Goal: Task Accomplishment & Management: Use online tool/utility

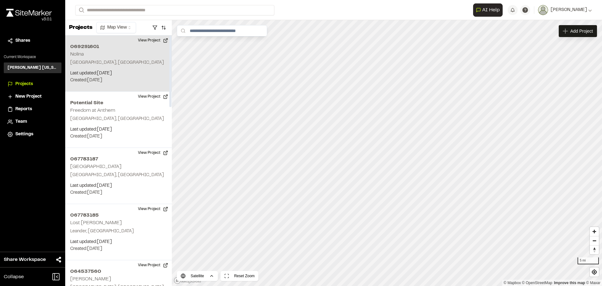
click at [135, 73] on p "Last updated: [DATE]" at bounding box center [118, 73] width 97 height 7
click at [203, 31] on span "Map Layers" at bounding box center [208, 31] width 24 height 7
click at [104, 71] on p "Last updated: [DATE]" at bounding box center [118, 73] width 97 height 7
click at [221, 34] on div "Map Layers" at bounding box center [211, 31] width 39 height 12
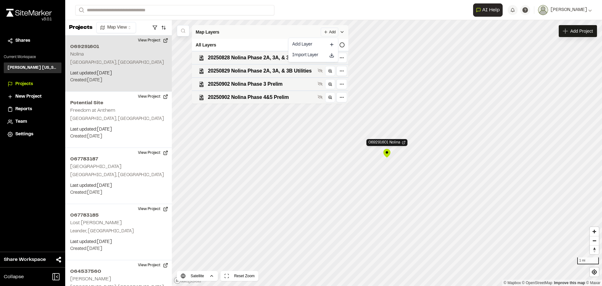
click at [329, 31] on html "**********" at bounding box center [301, 143] width 602 height 286
click at [307, 40] on link "Add Layer" at bounding box center [313, 44] width 47 height 11
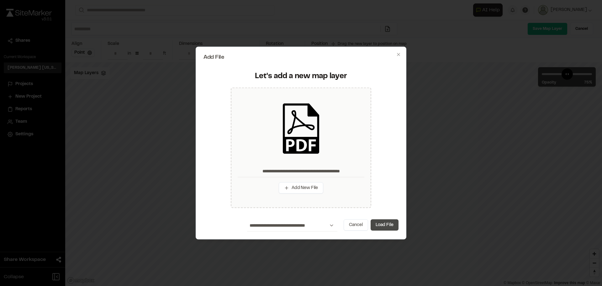
click at [386, 227] on button "Load File" at bounding box center [385, 224] width 28 height 11
type input "**********"
type input "****"
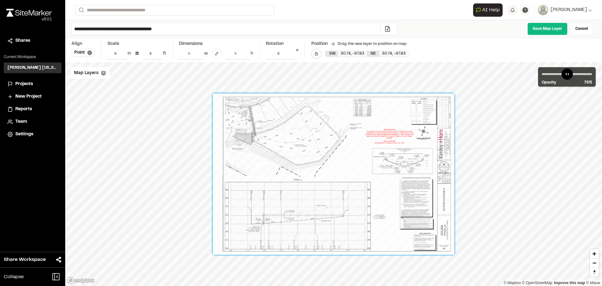
drag, startPoint x: 320, startPoint y: 168, endPoint x: 276, endPoint y: 111, distance: 71.8
click at [276, 111] on div at bounding box center [333, 173] width 241 height 161
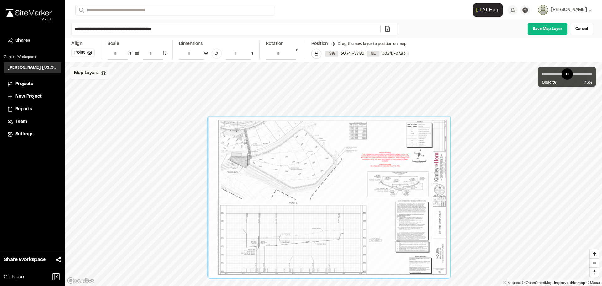
click at [100, 77] on div "Map Layers" at bounding box center [90, 73] width 40 height 12
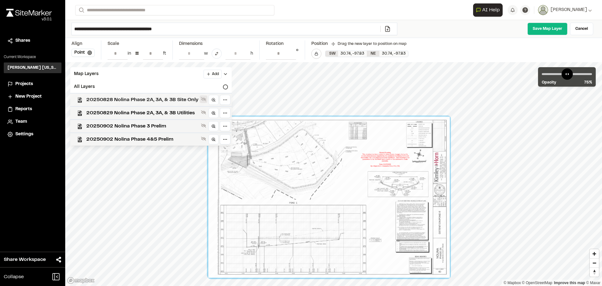
click at [204, 100] on icon at bounding box center [203, 99] width 5 height 4
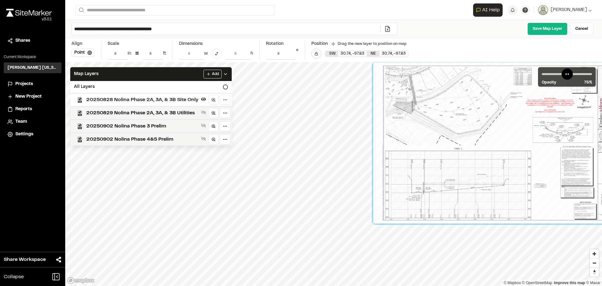
drag, startPoint x: 335, startPoint y: 220, endPoint x: 475, endPoint y: 104, distance: 182.5
click at [475, 104] on div at bounding box center [494, 142] width 242 height 161
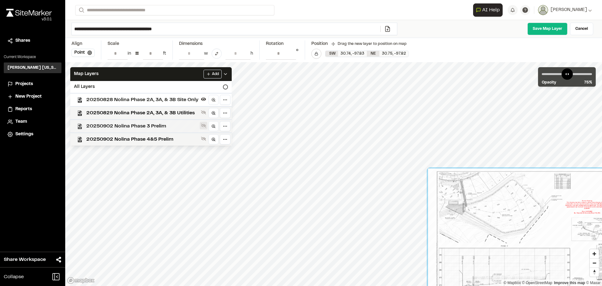
click at [202, 125] on icon at bounding box center [203, 125] width 5 height 5
click at [202, 125] on icon at bounding box center [203, 125] width 5 height 3
click at [203, 98] on icon at bounding box center [203, 99] width 5 height 5
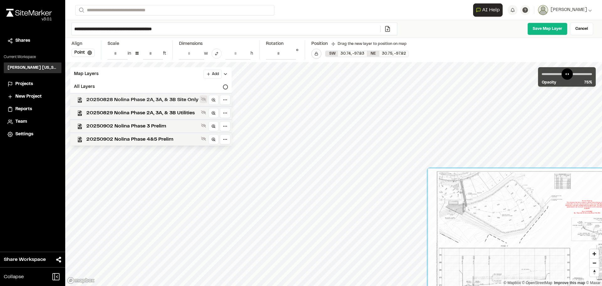
click at [203, 98] on icon at bounding box center [203, 99] width 5 height 5
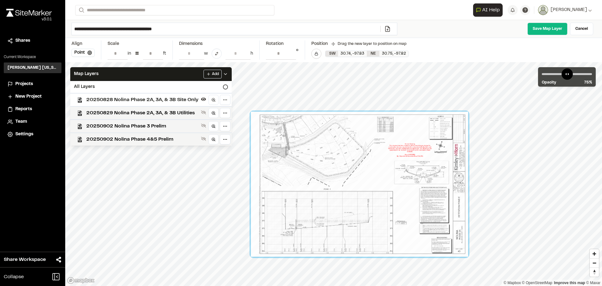
drag, startPoint x: 386, startPoint y: 167, endPoint x: 336, endPoint y: 153, distance: 52.1
click at [336, 153] on div at bounding box center [359, 184] width 217 height 145
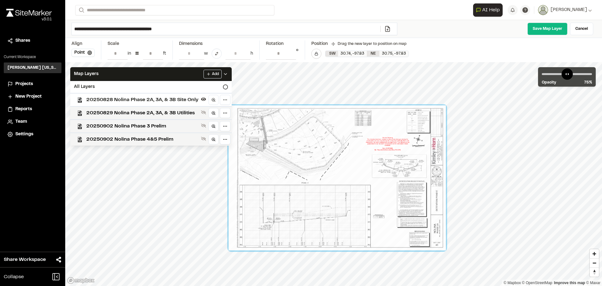
click at [425, 131] on div at bounding box center [337, 177] width 217 height 145
click at [577, 28] on link "Cancel" at bounding box center [581, 29] width 23 height 13
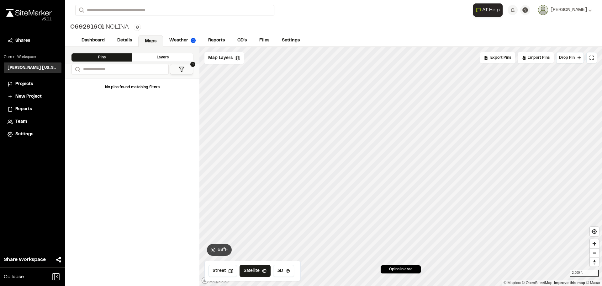
click at [15, 82] on span "Projects" at bounding box center [24, 84] width 18 height 7
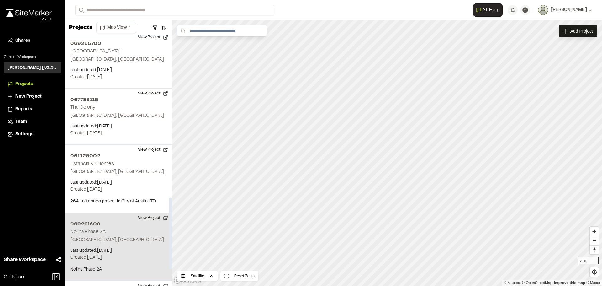
scroll to position [596, 0]
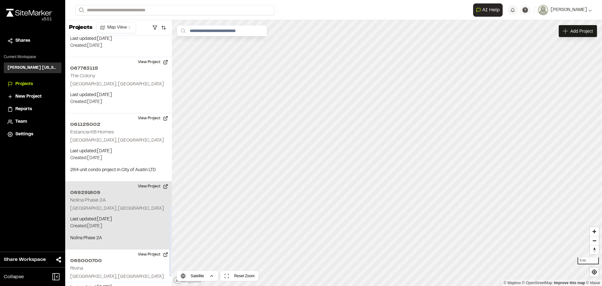
click at [131, 218] on p "Last updated: [DATE]" at bounding box center [118, 219] width 97 height 7
click at [211, 34] on span "Map Layers" at bounding box center [208, 31] width 24 height 7
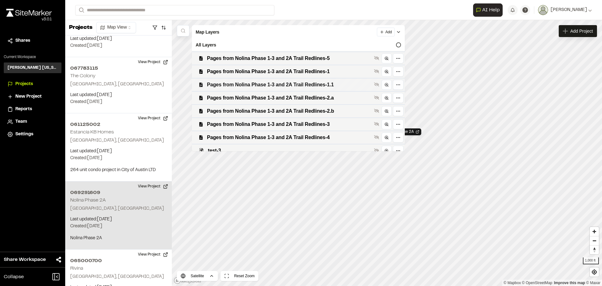
scroll to position [71, 0]
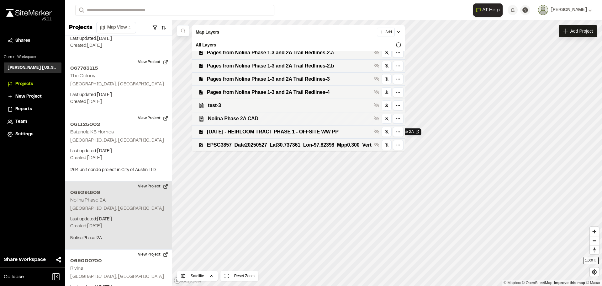
click at [381, 119] on div "Nolina Phase 2A CAD" at bounding box center [296, 118] width 218 height 13
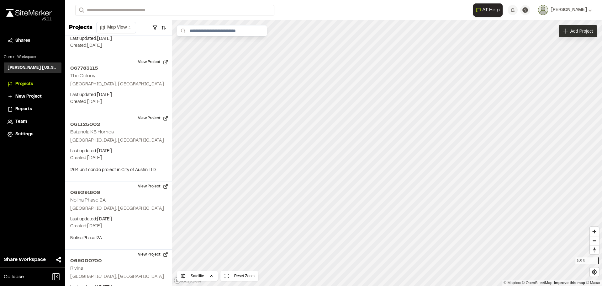
click at [579, 31] on span "Add Project" at bounding box center [582, 31] width 23 height 6
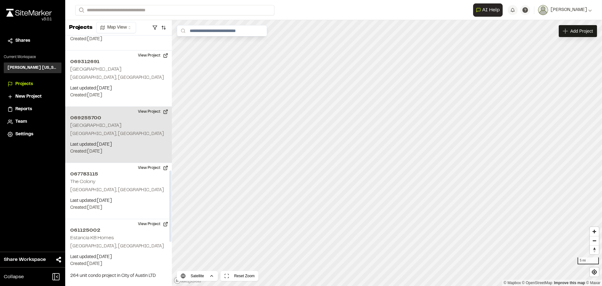
scroll to position [565, 0]
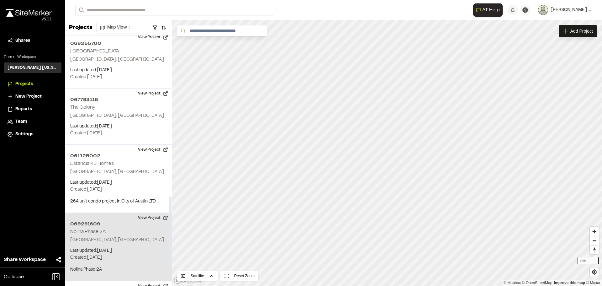
click at [120, 231] on div "069291609 [GEOGRAPHIC_DATA] Last updated: [DATE] Budget: $ Created: [DATE] Proj…" at bounding box center [118, 247] width 107 height 68
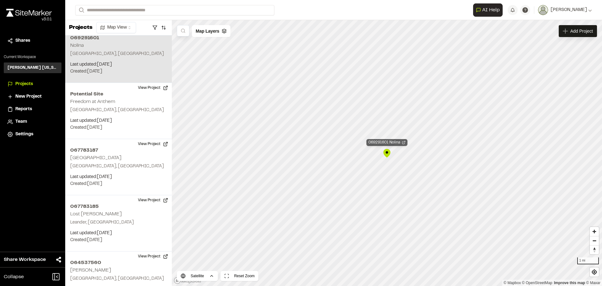
scroll to position [0, 0]
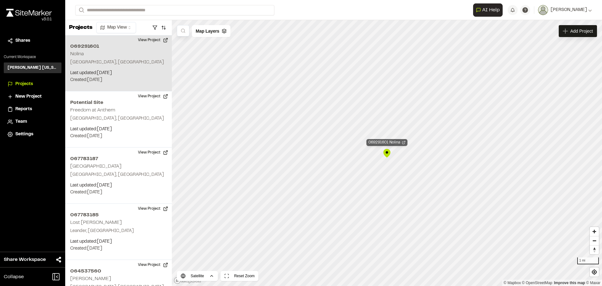
click at [393, 141] on div "069291601 Nolina" at bounding box center [387, 142] width 41 height 7
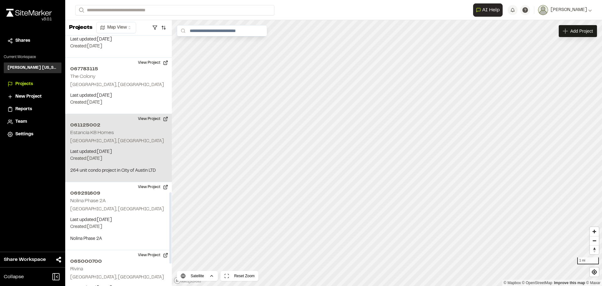
scroll to position [596, 0]
click at [117, 203] on div "069291609 [GEOGRAPHIC_DATA] Last updated: [DATE] Budget: $ Created: [DATE] Proj…" at bounding box center [118, 215] width 107 height 68
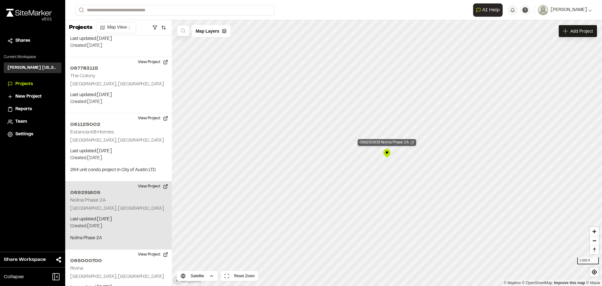
click at [413, 143] on icon "Map marker" at bounding box center [412, 142] width 3 height 3
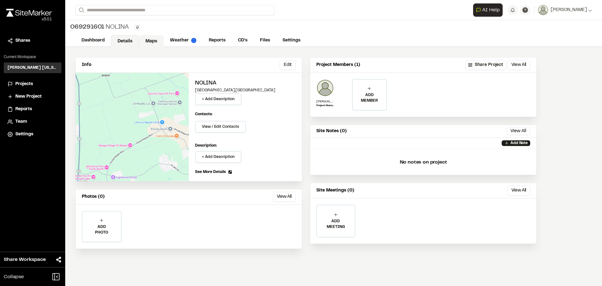
click at [154, 41] on link "Maps" at bounding box center [151, 41] width 25 height 12
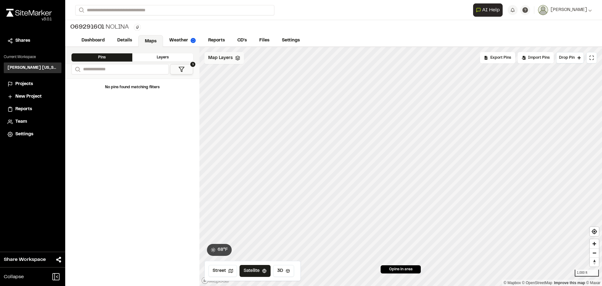
click at [231, 56] on span "Map Layers" at bounding box center [220, 58] width 24 height 7
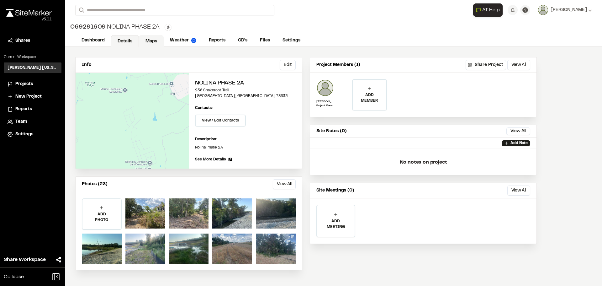
click at [151, 37] on link "Maps" at bounding box center [151, 41] width 25 height 12
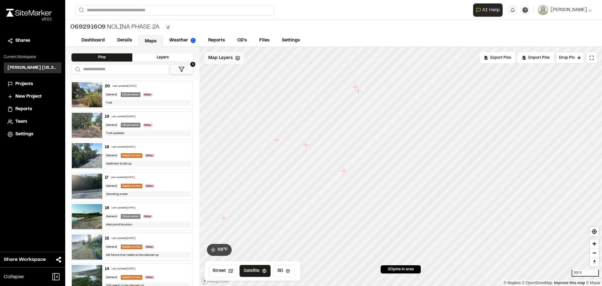
click at [224, 56] on span "Map Layers" at bounding box center [220, 58] width 24 height 7
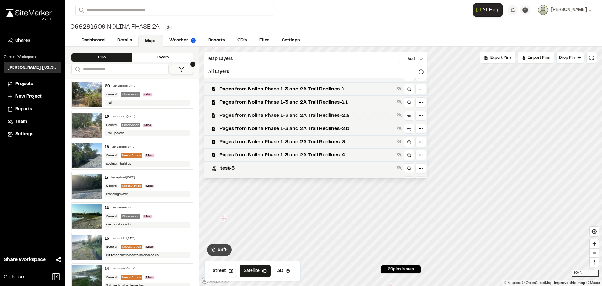
scroll to position [71, 0]
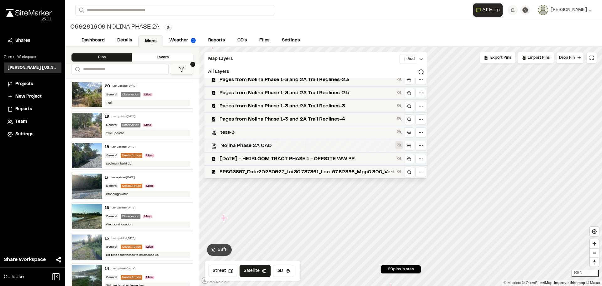
click at [402, 145] on icon at bounding box center [399, 145] width 5 height 4
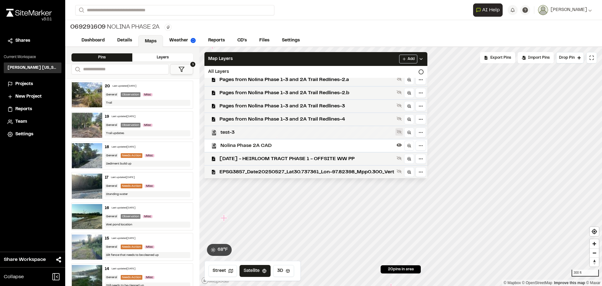
click at [402, 132] on icon at bounding box center [399, 132] width 5 height 4
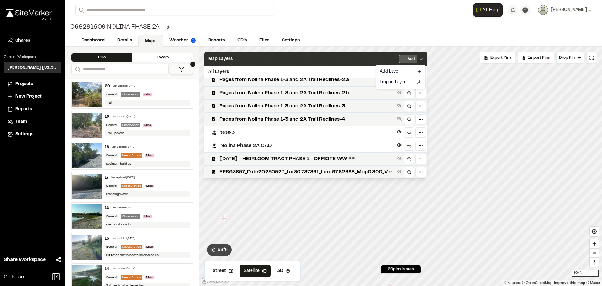
click at [416, 59] on html "**********" at bounding box center [301, 143] width 602 height 286
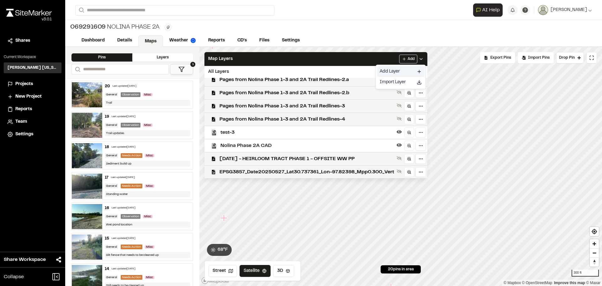
click at [399, 70] on link "Add Layer" at bounding box center [400, 71] width 47 height 11
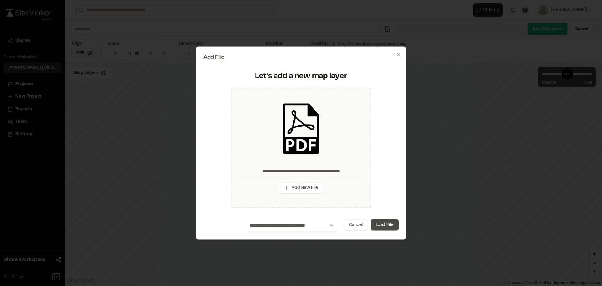
click at [387, 226] on button "Load File" at bounding box center [385, 224] width 28 height 11
type input "**********"
type input "****"
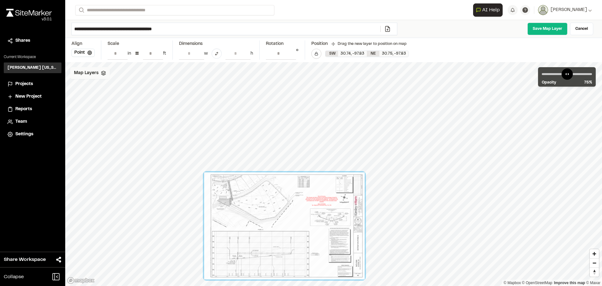
click at [97, 76] on span "Map Layers" at bounding box center [86, 73] width 24 height 7
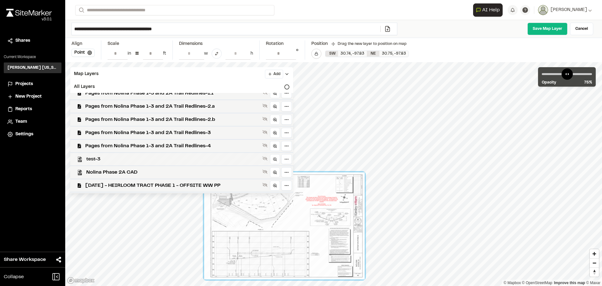
scroll to position [71, 0]
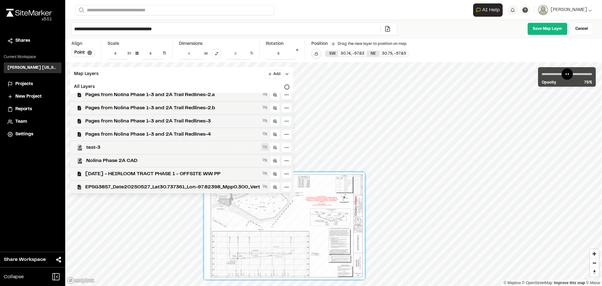
click at [268, 146] on icon at bounding box center [265, 147] width 5 height 4
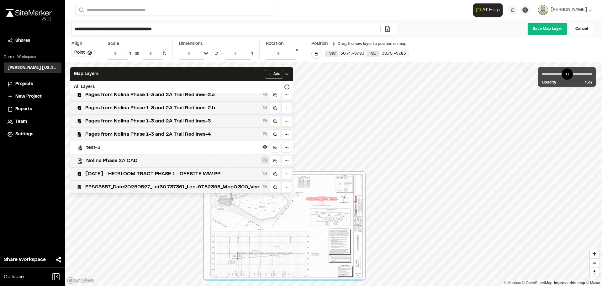
click at [268, 161] on icon at bounding box center [265, 160] width 5 height 4
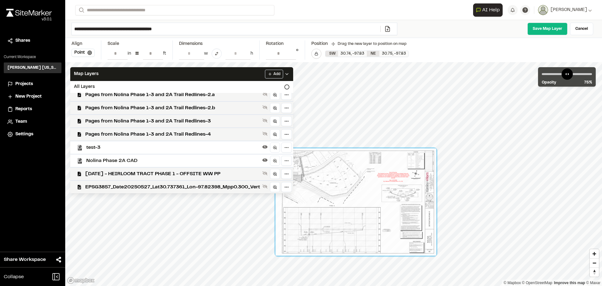
drag, startPoint x: 376, startPoint y: 201, endPoint x: 458, endPoint y: 156, distance: 93.1
click at [436, 156] on div at bounding box center [356, 201] width 161 height 107
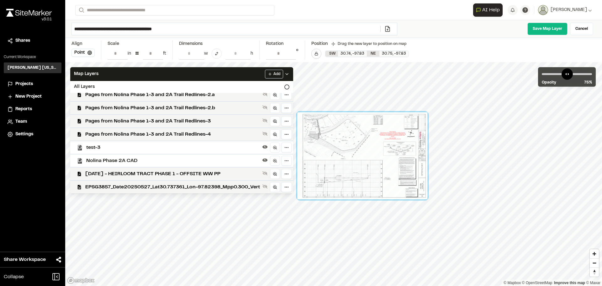
drag, startPoint x: 440, startPoint y: 82, endPoint x: 377, endPoint y: 155, distance: 96.5
click at [377, 155] on div at bounding box center [362, 155] width 130 height 87
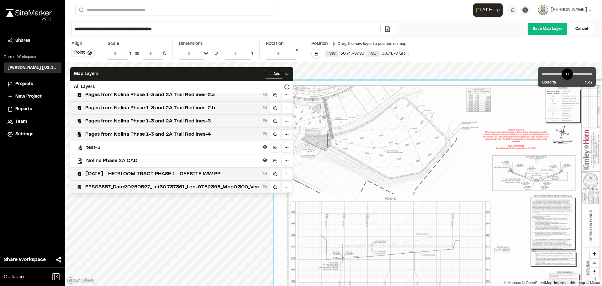
click at [420, 132] on div at bounding box center [440, 191] width 331 height 221
click at [152, 55] on input "**" at bounding box center [153, 53] width 20 height 12
drag, startPoint x: 153, startPoint y: 53, endPoint x: 142, endPoint y: 45, distance: 13.8
click at [141, 52] on div "* in = ** ft" at bounding box center [137, 53] width 59 height 12
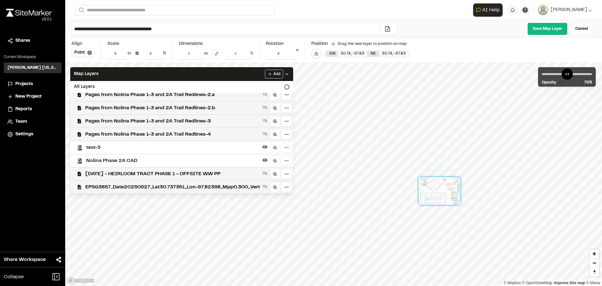
type input "**"
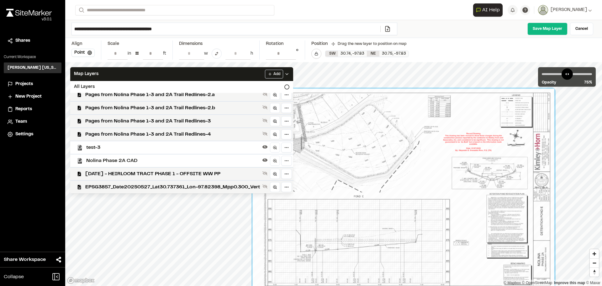
click at [545, 209] on div at bounding box center [404, 189] width 302 height 201
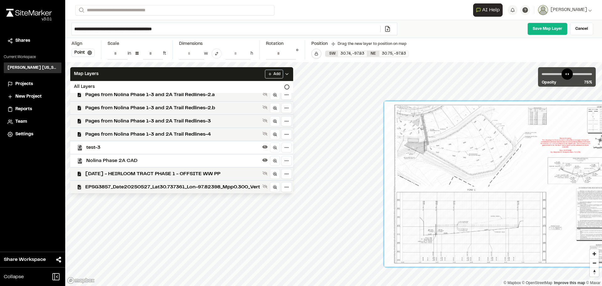
drag, startPoint x: 401, startPoint y: 195, endPoint x: 479, endPoint y: 192, distance: 77.9
click at [479, 192] on div at bounding box center [509, 183] width 248 height 165
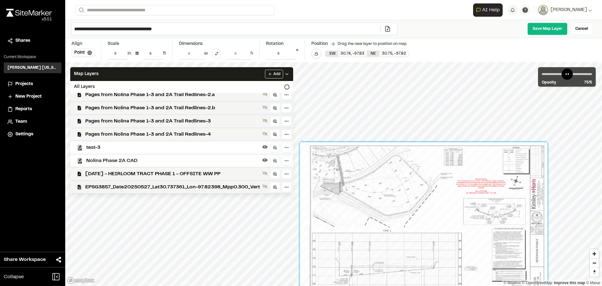
drag, startPoint x: 382, startPoint y: 152, endPoint x: 319, endPoint y: 188, distance: 72.2
click at [333, 182] on div at bounding box center [424, 224] width 248 height 165
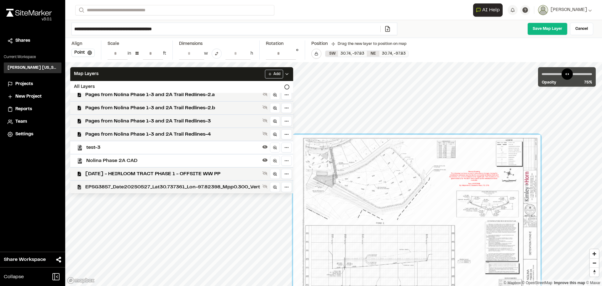
click at [150, 188] on div "Map Layers Add All Layers 20250828 Nolina Phase 2A, 3A, & 3B Site Only 20250829…" at bounding box center [333, 174] width 537 height 224
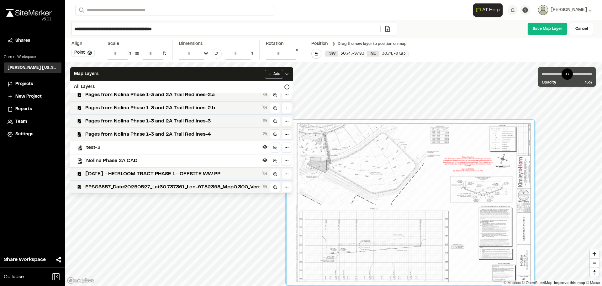
click at [279, 57] on input "*" at bounding box center [281, 53] width 30 height 12
click at [290, 56] on input "*****" at bounding box center [281, 53] width 30 height 12
click at [290, 56] on input "****" at bounding box center [281, 53] width 30 height 12
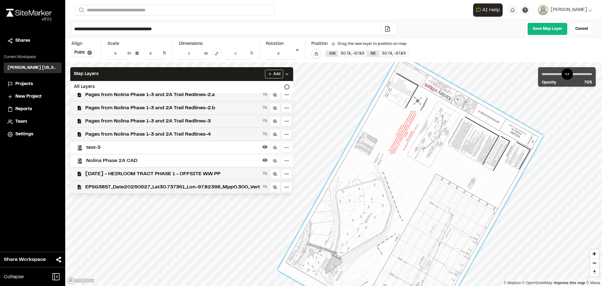
click at [291, 56] on input "******" at bounding box center [281, 53] width 30 height 12
click at [291, 56] on input "*****" at bounding box center [281, 53] width 30 height 12
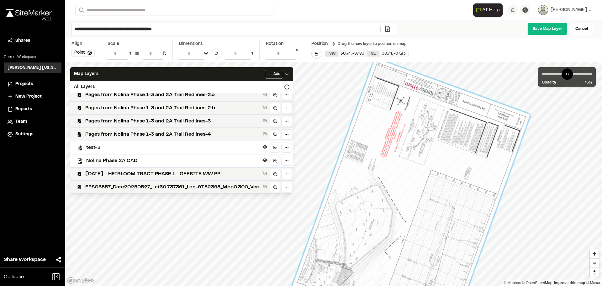
click at [291, 56] on input "***" at bounding box center [281, 53] width 30 height 12
type input "******"
click at [291, 56] on input "******" at bounding box center [281, 53] width 30 height 12
drag, startPoint x: 463, startPoint y: 124, endPoint x: 464, endPoint y: 79, distance: 44.6
click at [465, 74] on div at bounding box center [410, 203] width 239 height 289
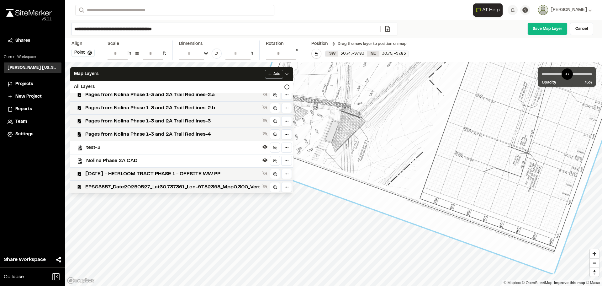
drag, startPoint x: 442, startPoint y: 195, endPoint x: 446, endPoint y: 57, distance: 138.1
click at [446, 57] on div "**********" at bounding box center [333, 143] width 537 height 286
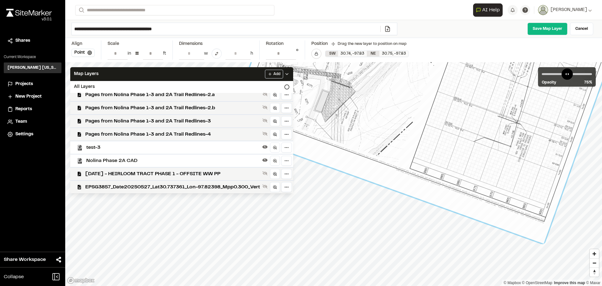
drag, startPoint x: 449, startPoint y: 121, endPoint x: 439, endPoint y: 91, distance: 31.7
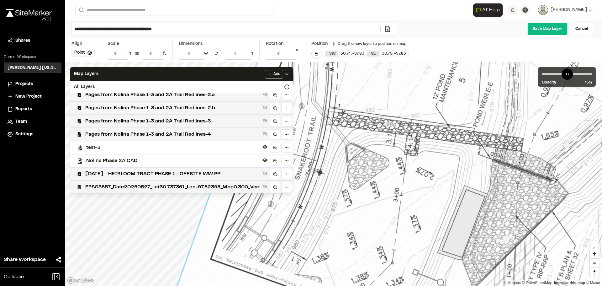
drag, startPoint x: 380, startPoint y: 150, endPoint x: 397, endPoint y: 155, distance: 17.5
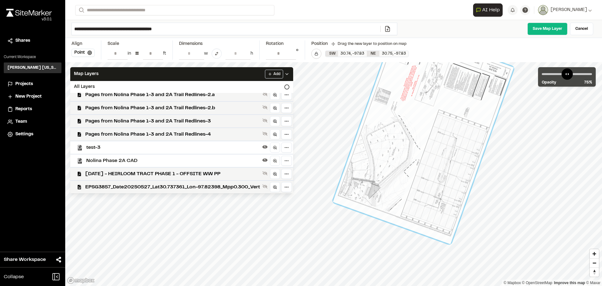
drag, startPoint x: 331, startPoint y: 231, endPoint x: 332, endPoint y: 159, distance: 71.9
click at [332, 156] on div at bounding box center [424, 134] width 188 height 125
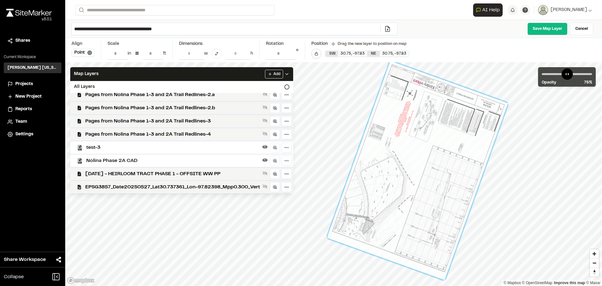
drag, startPoint x: 435, startPoint y: 106, endPoint x: 393, endPoint y: 225, distance: 126.4
click at [413, 227] on div at bounding box center [417, 170] width 181 height 219
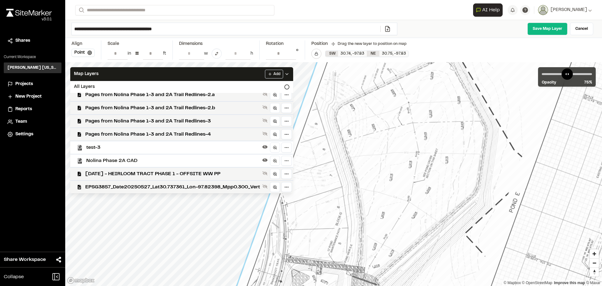
drag, startPoint x: 410, startPoint y: 179, endPoint x: 418, endPoint y: 195, distance: 17.7
click at [418, 195] on div at bounding box center [533, 105] width 630 height 761
click at [81, 53] on button "Point" at bounding box center [83, 53] width 23 height 8
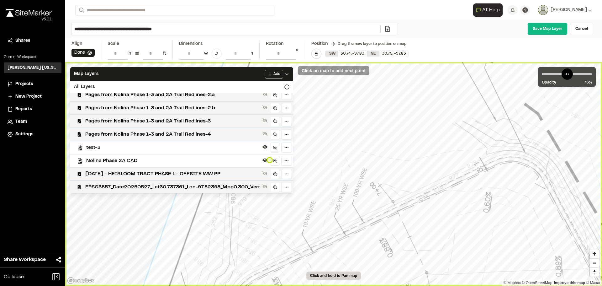
type input "**********"
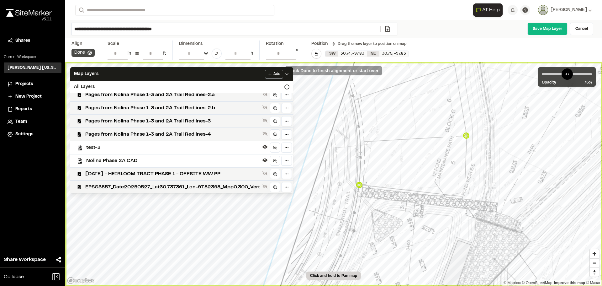
click at [84, 52] on button "Done" at bounding box center [83, 53] width 23 height 8
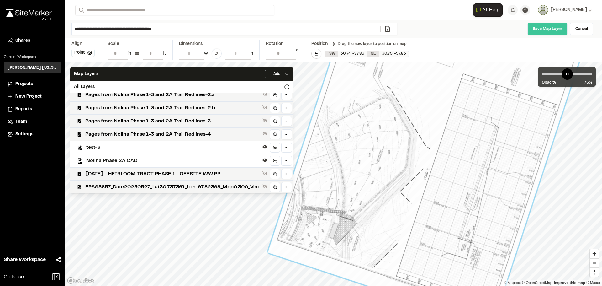
click at [542, 27] on link "Save Map Layer" at bounding box center [548, 29] width 40 height 13
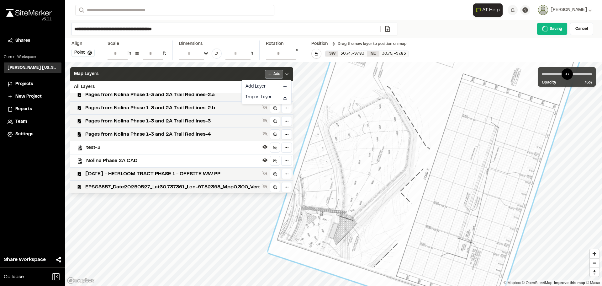
click at [281, 73] on html "**********" at bounding box center [301, 143] width 602 height 286
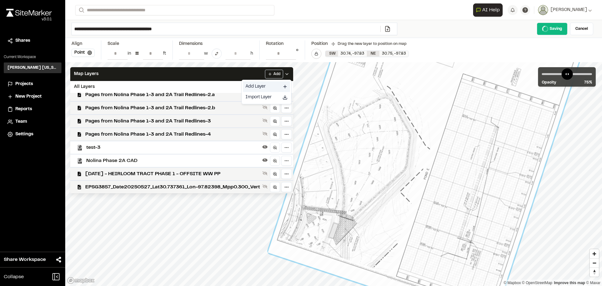
drag, startPoint x: 265, startPoint y: 85, endPoint x: 358, endPoint y: 21, distance: 112.5
click at [265, 85] on link "Add Layer" at bounding box center [266, 86] width 47 height 11
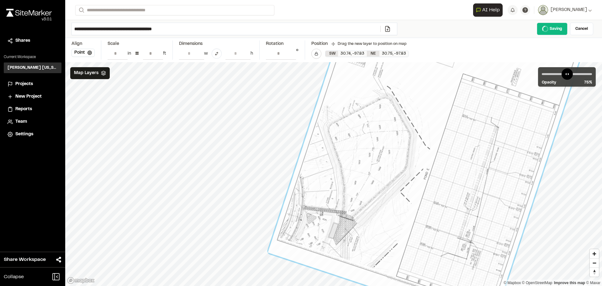
scroll to position [0, 0]
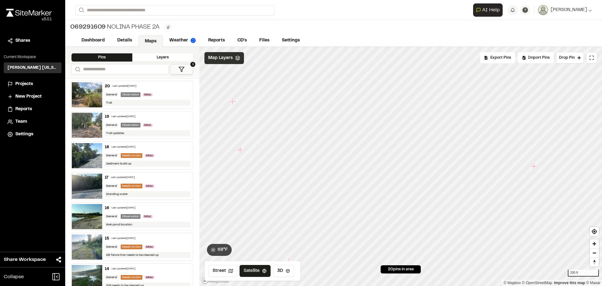
click at [216, 54] on div "Map Layers" at bounding box center [225, 58] width 40 height 12
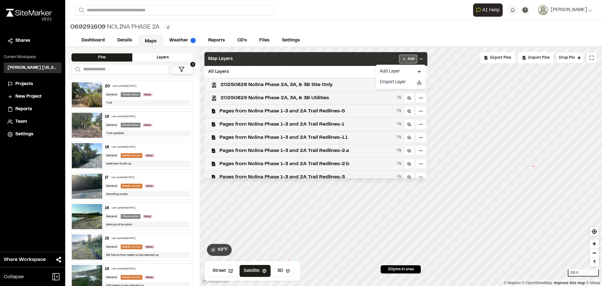
click at [420, 58] on html "**********" at bounding box center [301, 143] width 602 height 286
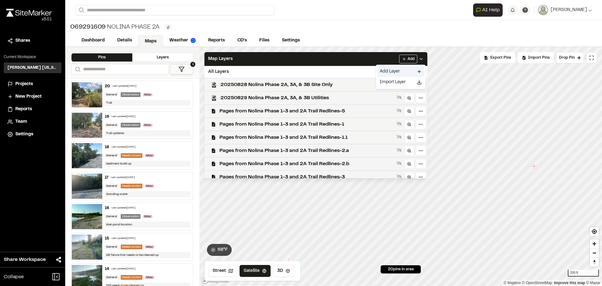
click at [394, 71] on link "Add Layer" at bounding box center [400, 71] width 47 height 11
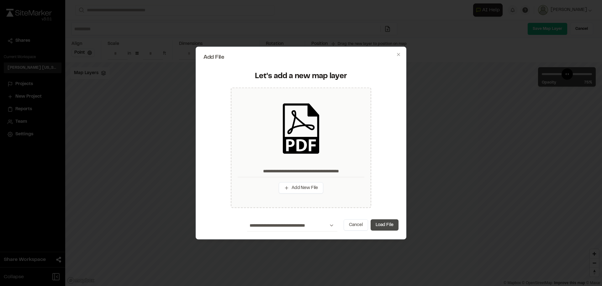
click at [387, 227] on button "Load File" at bounding box center [385, 224] width 28 height 11
type input "**********"
type input "****"
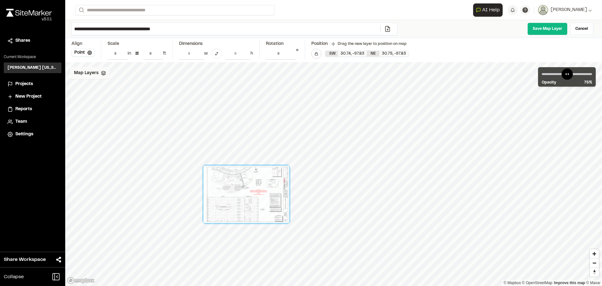
click at [91, 72] on span "Map Layers" at bounding box center [86, 73] width 24 height 7
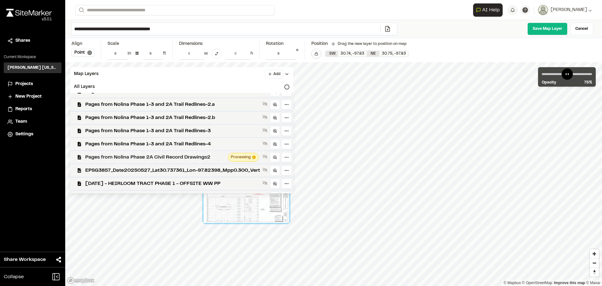
scroll to position [84, 0]
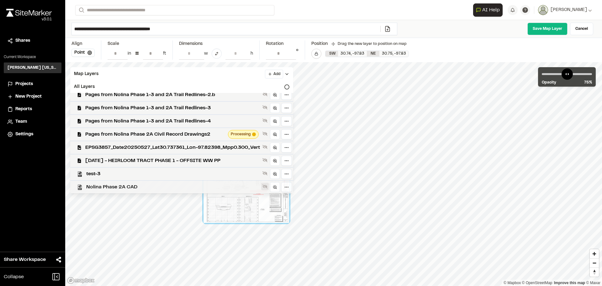
click at [268, 186] on icon at bounding box center [265, 186] width 5 height 5
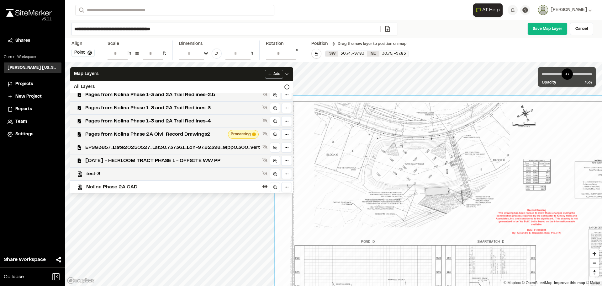
drag, startPoint x: 372, startPoint y: 182, endPoint x: 436, endPoint y: 229, distance: 79.4
click at [499, 261] on div at bounding box center [479, 232] width 408 height 272
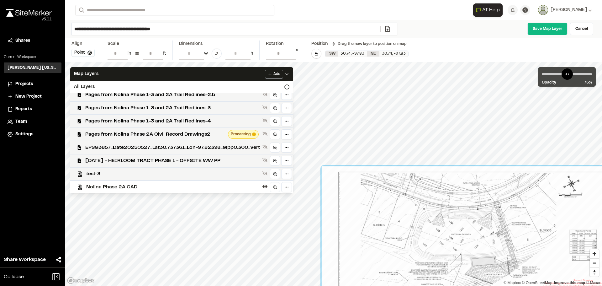
drag, startPoint x: 448, startPoint y: 240, endPoint x: 457, endPoint y: 281, distance: 42.3
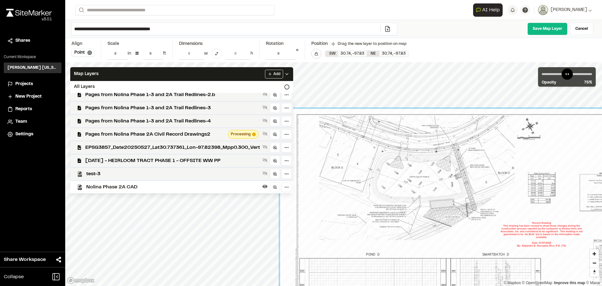
drag, startPoint x: 434, startPoint y: 172, endPoint x: 437, endPoint y: 195, distance: 23.1
click at [437, 195] on div at bounding box center [484, 245] width 408 height 272
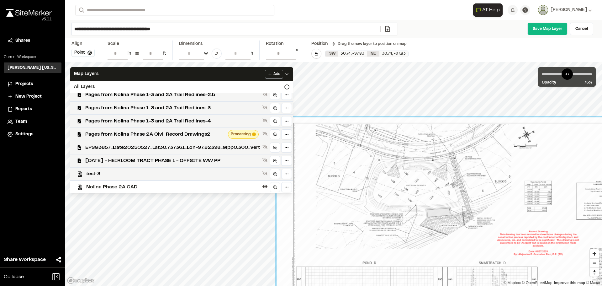
drag, startPoint x: 423, startPoint y: 189, endPoint x: 421, endPoint y: 197, distance: 7.8
click at [422, 197] on div at bounding box center [481, 253] width 408 height 272
click at [87, 51] on button "Point" at bounding box center [83, 53] width 23 height 8
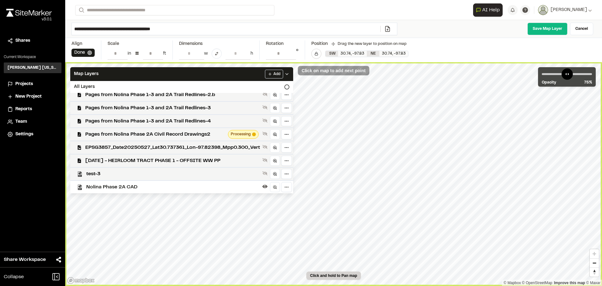
type input "**********"
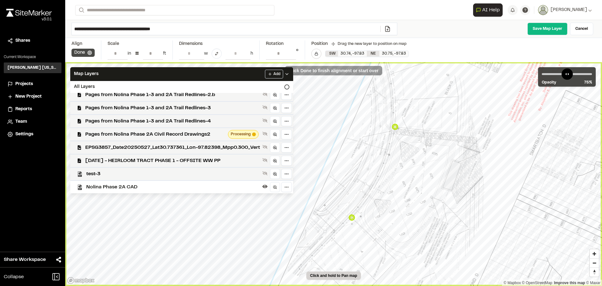
click at [92, 52] on icon at bounding box center [90, 53] width 4 height 4
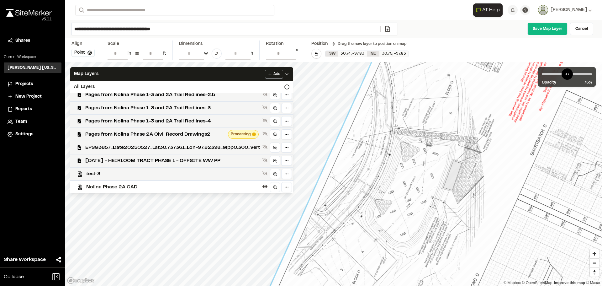
click at [414, 129] on div at bounding box center [521, 148] width 525 height 611
click at [544, 28] on link "Save Map Layer" at bounding box center [548, 29] width 40 height 13
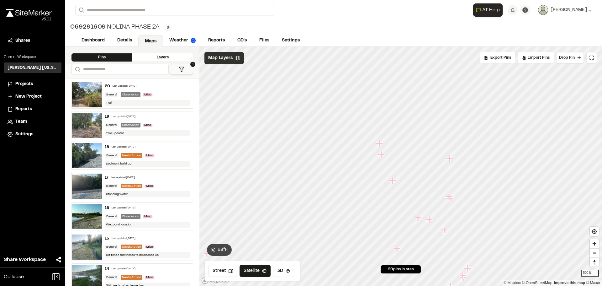
click at [223, 59] on span "Map Layers" at bounding box center [220, 58] width 24 height 7
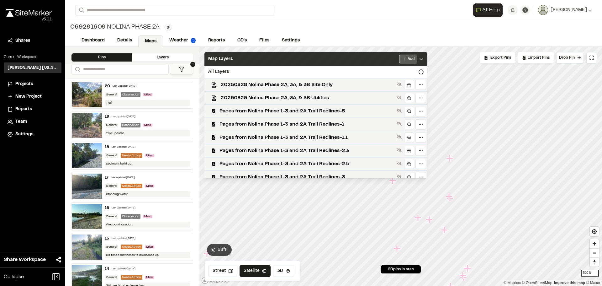
click at [412, 60] on html "**********" at bounding box center [301, 143] width 602 height 286
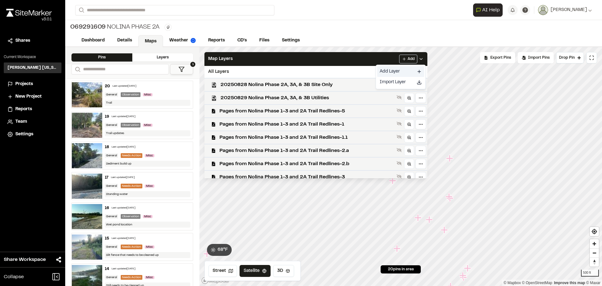
click at [398, 69] on link "Add Layer" at bounding box center [400, 71] width 47 height 11
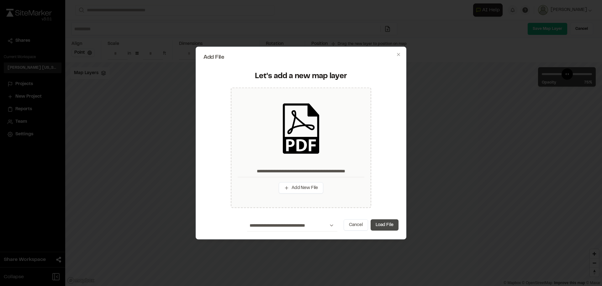
click at [391, 227] on button "Load File" at bounding box center [385, 224] width 28 height 11
type input "**********"
type input "****"
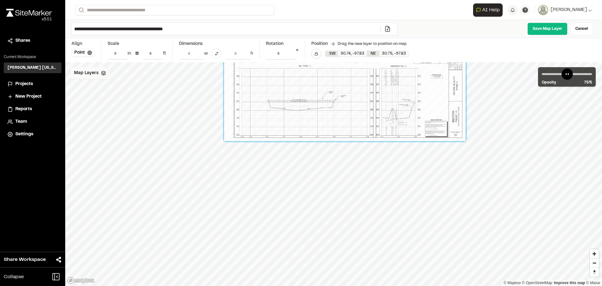
click at [99, 77] on div "Map Layers" at bounding box center [90, 73] width 40 height 12
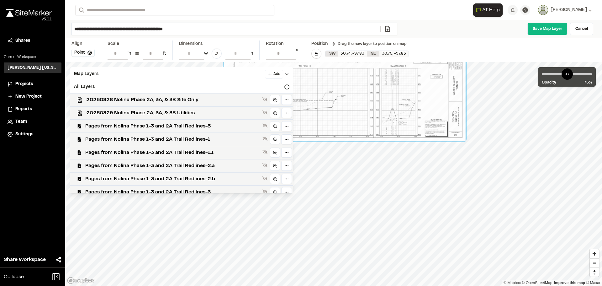
scroll to position [97, 0]
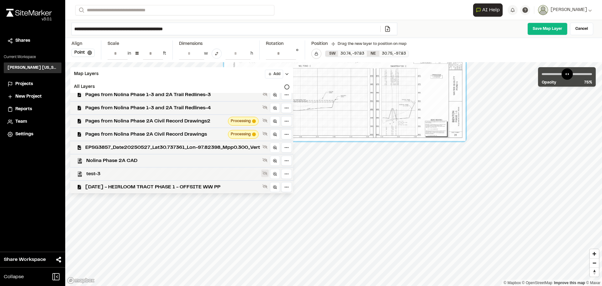
click at [268, 173] on icon at bounding box center [265, 173] width 5 height 4
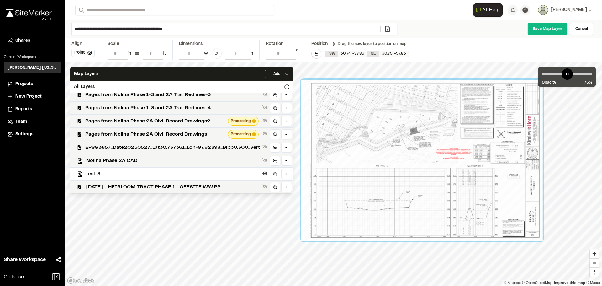
drag, startPoint x: 391, startPoint y: 114, endPoint x: 486, endPoint y: 237, distance: 155.9
click at [486, 237] on div at bounding box center [422, 160] width 242 height 161
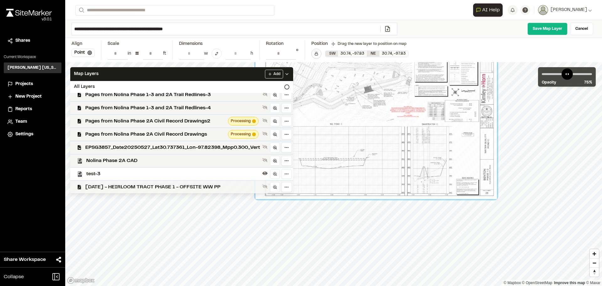
click at [121, 181] on div "Map Layers Add All Layers 20250828 Nolina Phase 2A, 3A, & 3B Site Only 20250829…" at bounding box center [333, 174] width 537 height 224
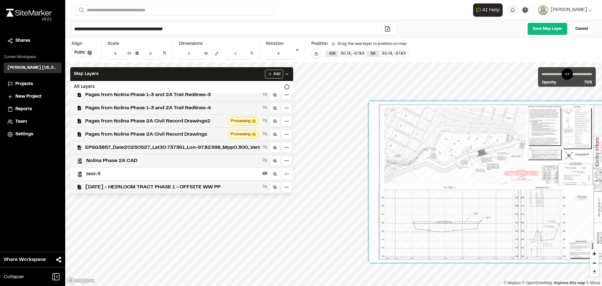
drag, startPoint x: 389, startPoint y: 73, endPoint x: 536, endPoint y: 220, distance: 207.2
click at [536, 220] on div at bounding box center [490, 181] width 242 height 161
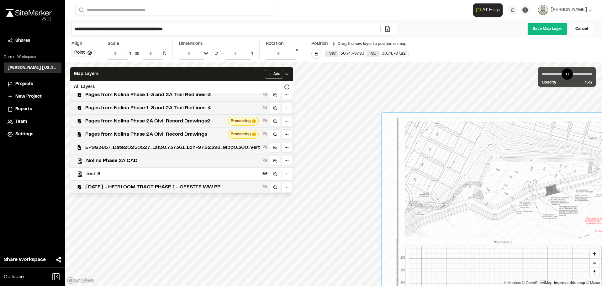
drag, startPoint x: 449, startPoint y: 193, endPoint x: 475, endPoint y: 228, distance: 44.1
click at [475, 228] on div at bounding box center [563, 234] width 363 height 242
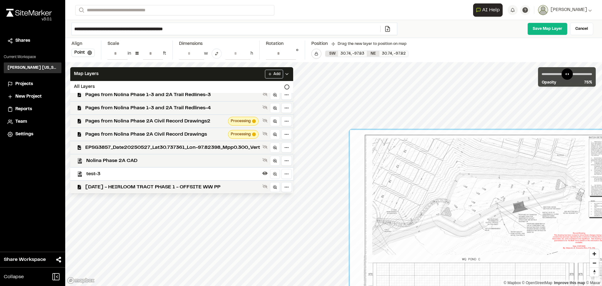
drag, startPoint x: 468, startPoint y: 170, endPoint x: 442, endPoint y: 181, distance: 28.5
click at [442, 181] on div at bounding box center [531, 251] width 363 height 242
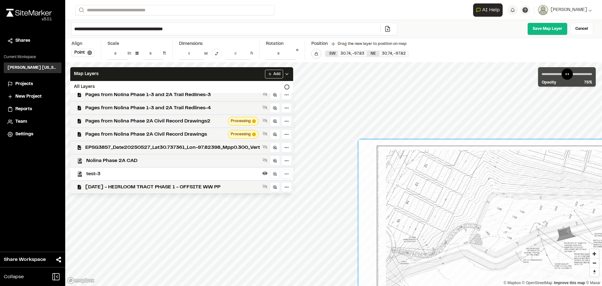
drag, startPoint x: 419, startPoint y: 205, endPoint x: 445, endPoint y: 230, distance: 35.5
click at [446, 230] on div at bounding box center [580, 287] width 442 height 295
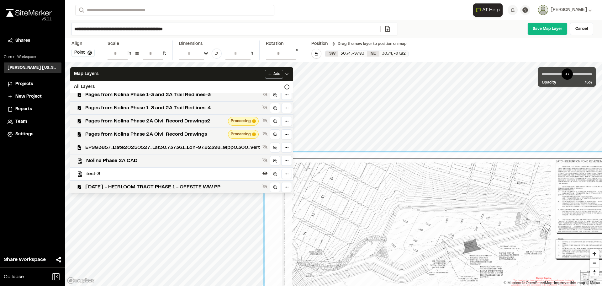
drag, startPoint x: 523, startPoint y: 220, endPoint x: 431, endPoint y: 237, distance: 93.8
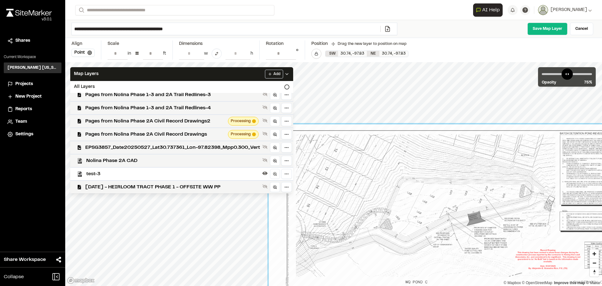
drag, startPoint x: 459, startPoint y: 204, endPoint x: 460, endPoint y: 170, distance: 34.2
click at [460, 170] on div at bounding box center [490, 271] width 442 height 295
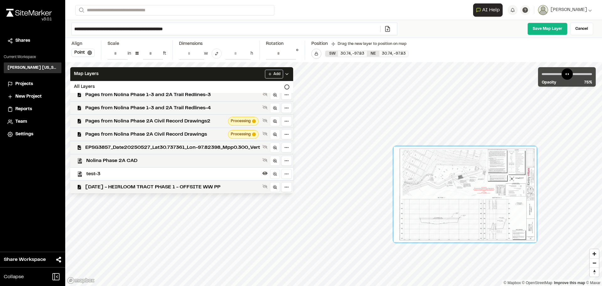
drag, startPoint x: 447, startPoint y: 188, endPoint x: 478, endPoint y: 207, distance: 35.9
click at [479, 208] on div at bounding box center [465, 194] width 143 height 95
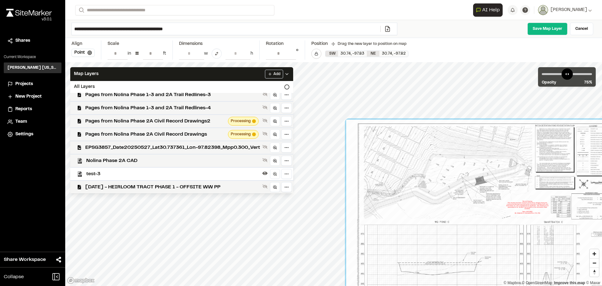
drag, startPoint x: 491, startPoint y: 171, endPoint x: 487, endPoint y: 180, distance: 10.3
click at [500, 172] on div at bounding box center [489, 215] width 287 height 191
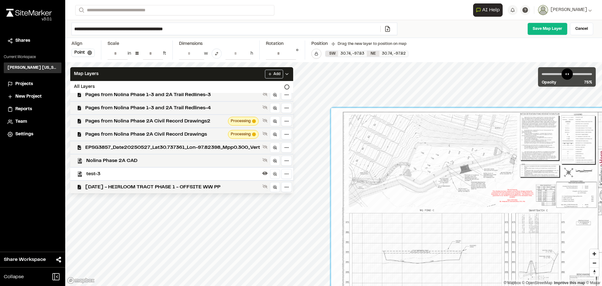
drag, startPoint x: 487, startPoint y: 180, endPoint x: 473, endPoint y: 167, distance: 19.1
click at [473, 167] on div at bounding box center [474, 203] width 287 height 191
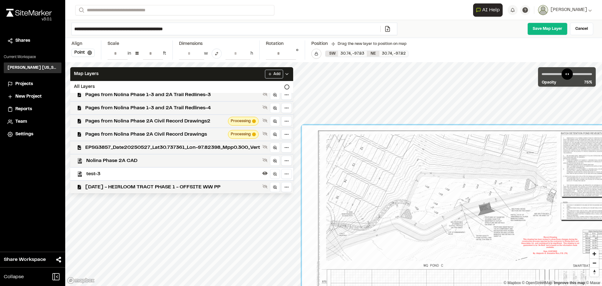
drag, startPoint x: 405, startPoint y: 148, endPoint x: 410, endPoint y: 168, distance: 21.1
click at [410, 168] on div at bounding box center [498, 256] width 393 height 262
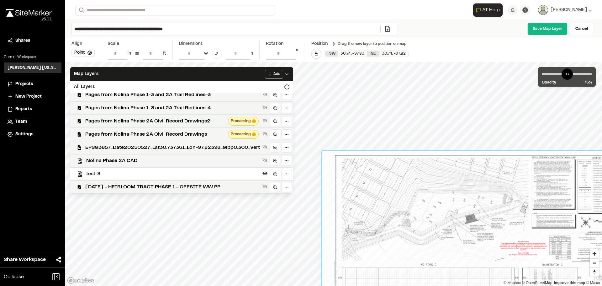
drag, startPoint x: 425, startPoint y: 186, endPoint x: 423, endPoint y: 163, distance: 23.1
click at [435, 203] on div at bounding box center [481, 257] width 319 height 213
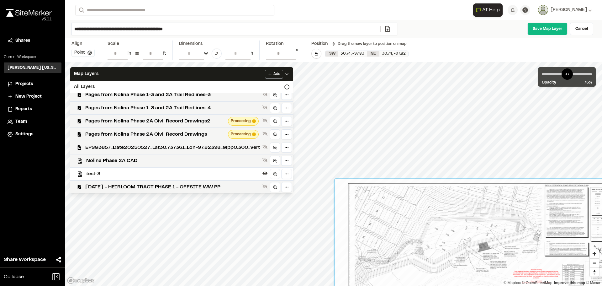
click at [83, 56] on button "Point" at bounding box center [83, 53] width 23 height 8
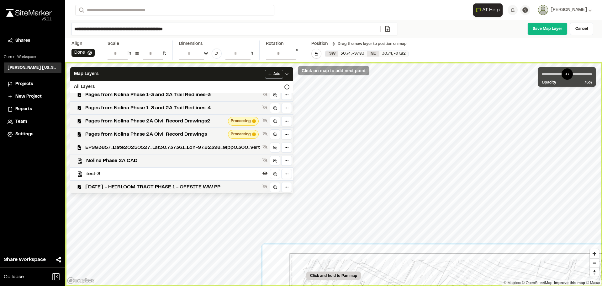
type input "**********"
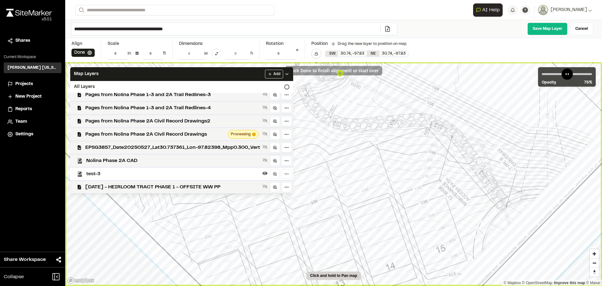
click at [79, 53] on button "Done" at bounding box center [83, 53] width 23 height 8
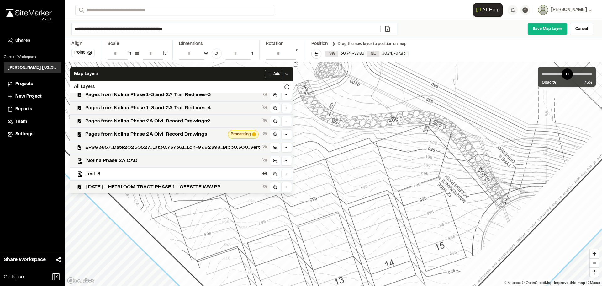
click at [538, 30] on link "Save Map Layer" at bounding box center [548, 29] width 40 height 13
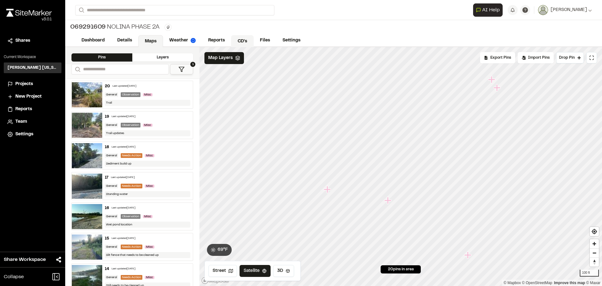
click at [241, 38] on link "CD's" at bounding box center [242, 41] width 23 height 12
